Goal: Task Accomplishment & Management: Complete application form

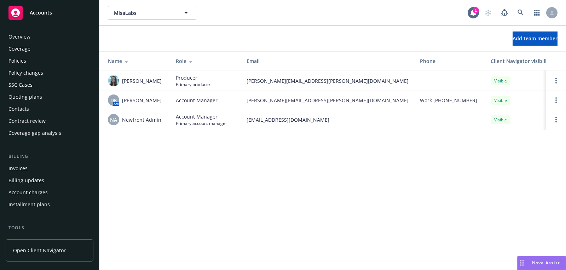
scroll to position [190, 0]
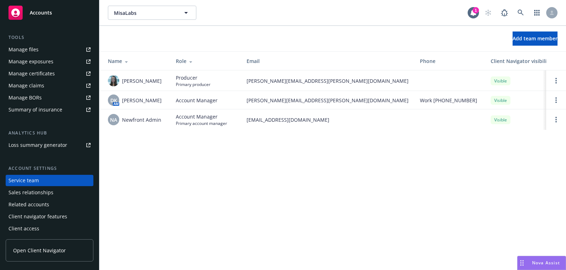
click at [554, 85] on link "Open options" at bounding box center [556, 80] width 8 height 8
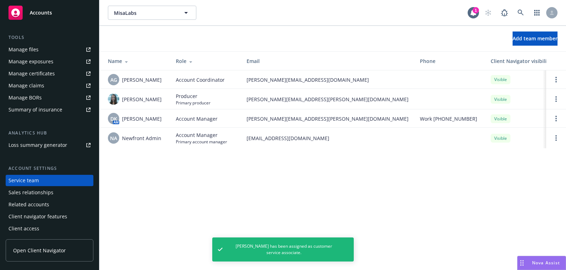
click at [507, 177] on div "MisaLabs MisaLabs 1 Add team member Name Role Email Phone Client Navigator visi…" at bounding box center [332, 135] width 466 height 270
click at [557, 119] on link "Open options" at bounding box center [556, 118] width 8 height 8
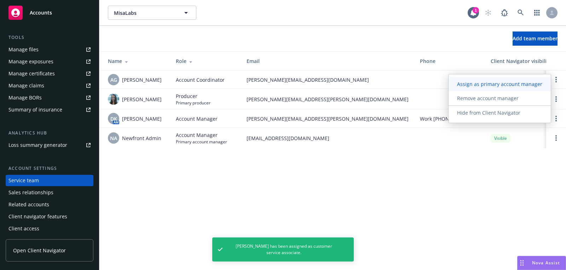
click at [528, 81] on span "Assign as primary account manager" at bounding box center [499, 84] width 102 height 7
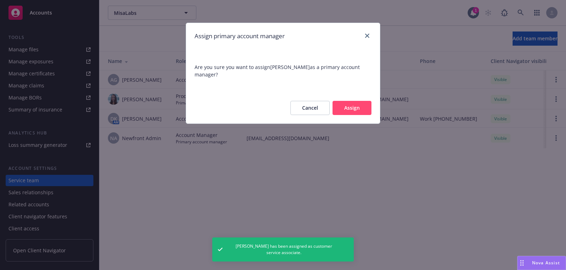
click at [354, 92] on div "Cancel Assign" at bounding box center [283, 107] width 194 height 31
click at [352, 101] on button "Assign" at bounding box center [351, 108] width 39 height 14
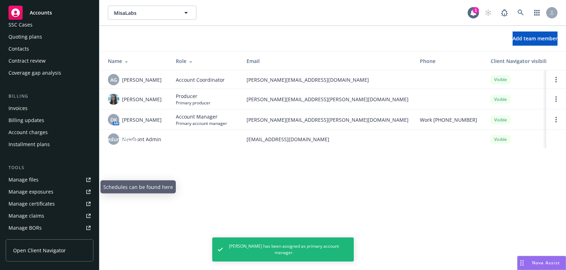
scroll to position [0, 0]
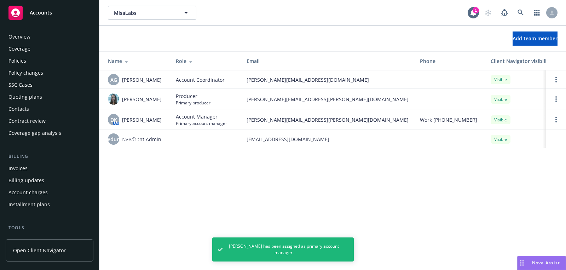
click at [43, 93] on div "Quoting plans" at bounding box center [49, 96] width 82 height 11
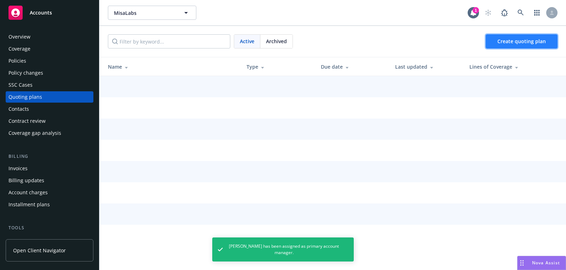
click at [529, 39] on span "Create quoting plan" at bounding box center [521, 41] width 48 height 7
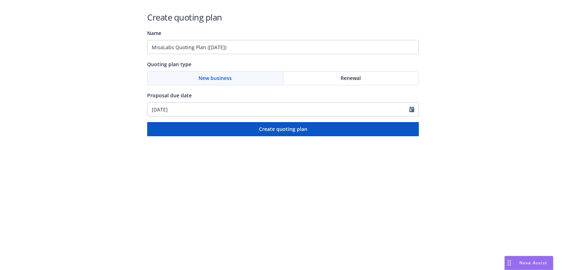
click at [414, 108] on div at bounding box center [413, 109] width 9 height 13
click at [411, 108] on icon "Calendar" at bounding box center [411, 109] width 5 height 6
select select "8"
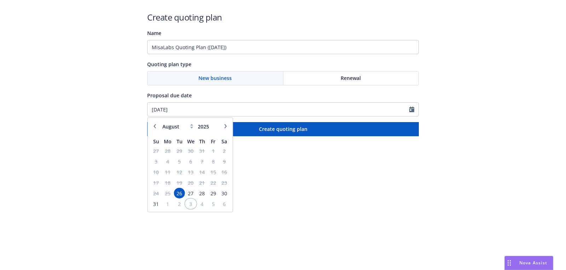
click at [189, 204] on span "3" at bounding box center [191, 203] width 10 height 9
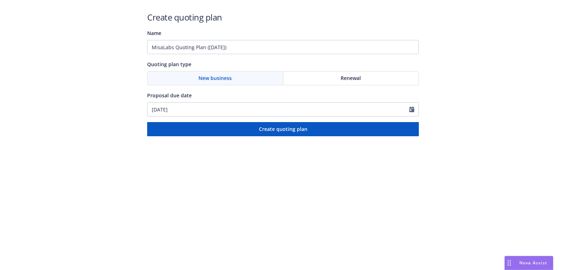
type input "09/03/2025"
click at [188, 112] on input "09/03/2025" at bounding box center [278, 109] width 262 height 13
select select "9"
click at [200, 45] on input "MisaLabs Quoting Plan (2025-08-26)" at bounding box center [283, 47] width 272 height 14
paste input "09/03/2025"
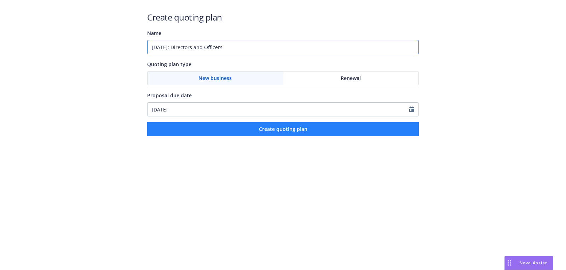
type input "09/03/2025: Directors and Officers"
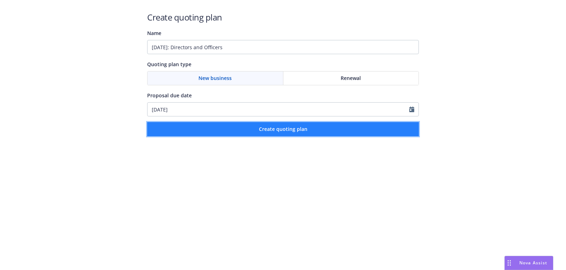
click at [277, 129] on span "Create quoting plan" at bounding box center [283, 129] width 48 height 7
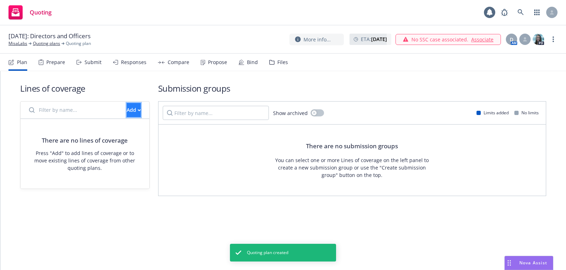
click at [127, 106] on div "Add" at bounding box center [134, 109] width 14 height 13
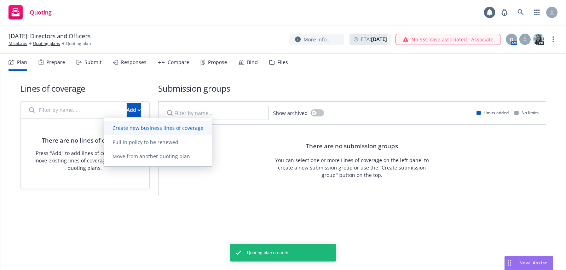
click at [171, 132] on link "Create new business lines of coverage" at bounding box center [158, 128] width 108 height 14
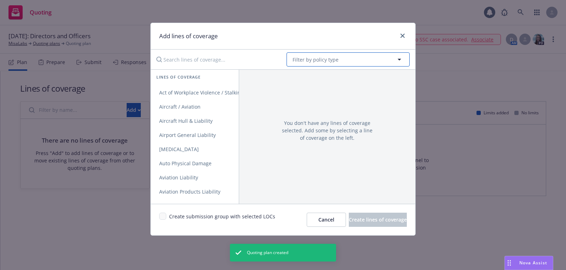
click at [373, 57] on button "Filter by policy type" at bounding box center [347, 59] width 123 height 14
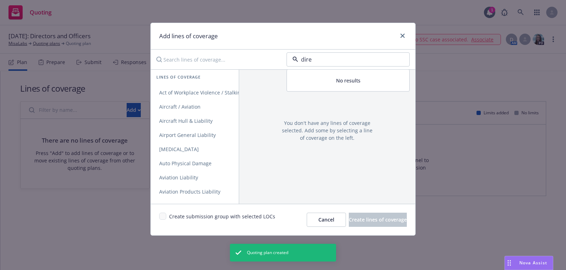
type input "direc"
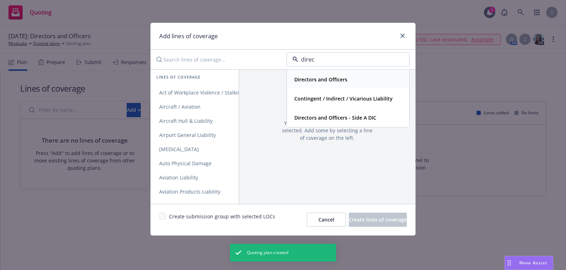
click at [327, 85] on div "Directors and Officers" at bounding box center [348, 79] width 122 height 19
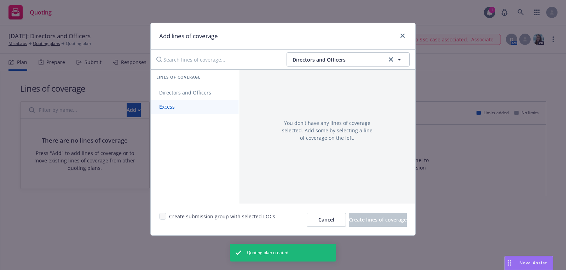
click at [213, 104] on link "Excess" at bounding box center [195, 107] width 88 height 14
click at [213, 91] on span "Directors and Officers" at bounding box center [185, 92] width 69 height 7
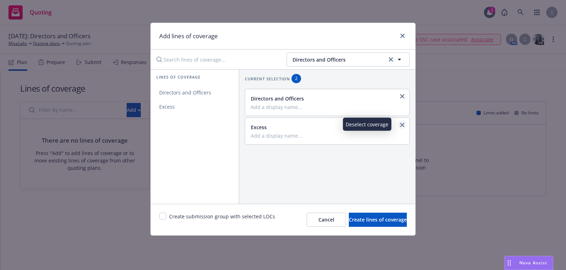
click at [402, 124] on icon "close" at bounding box center [402, 125] width 4 height 4
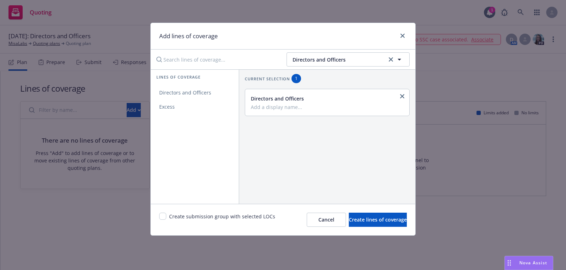
click at [158, 215] on div "Create submission group with selected LOCs Cancel Create lines of coverage" at bounding box center [283, 219] width 265 height 31
click at [160, 215] on input "checkbox" at bounding box center [162, 216] width 7 height 7
checkbox input "true"
click at [397, 221] on button "Create lines of coverage" at bounding box center [378, 220] width 58 height 14
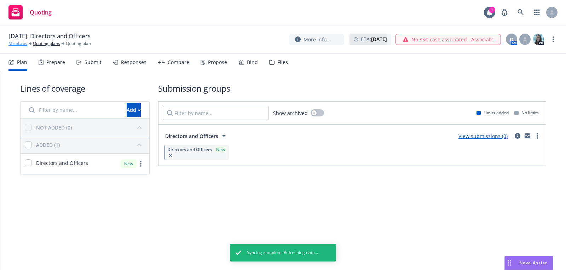
click at [17, 42] on link "MisaLabs" at bounding box center [17, 43] width 19 height 6
